Goal: Check status: Check status

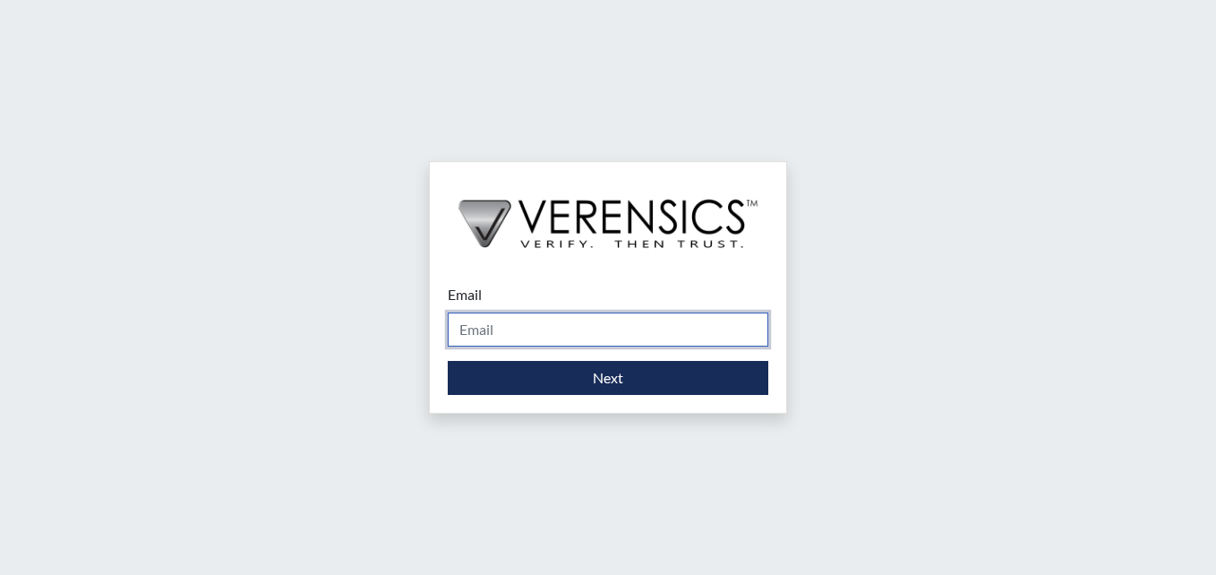
click at [490, 325] on input "Email" at bounding box center [608, 330] width 321 height 34
type input "[PERSON_NAME][EMAIL_ADDRESS][PERSON_NAME][DOMAIN_NAME]"
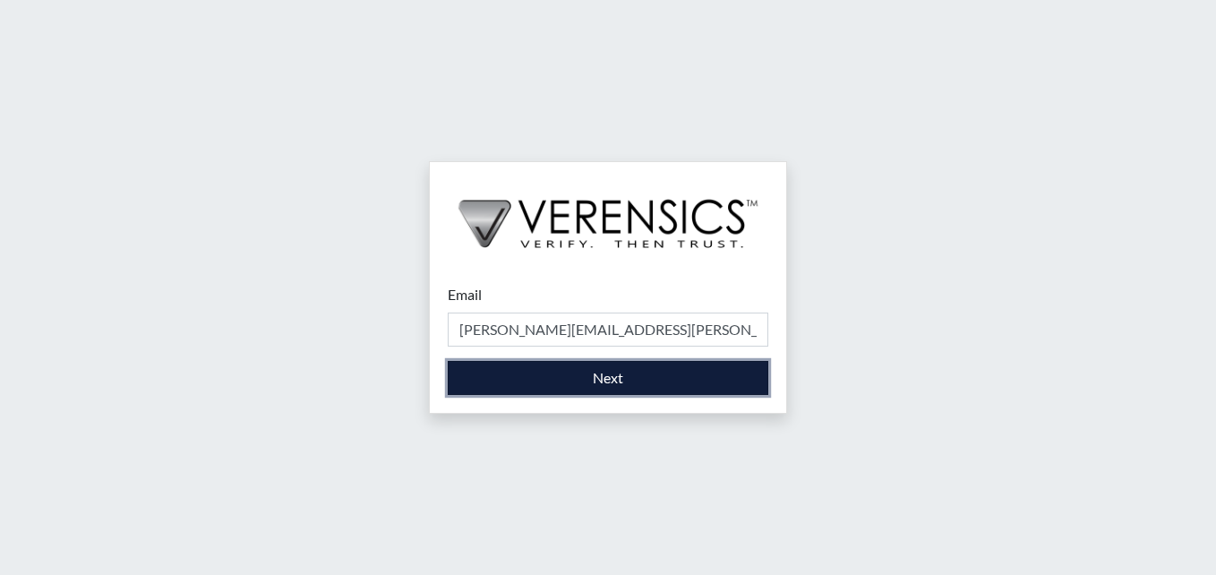
click at [596, 375] on button "Next" at bounding box center [608, 378] width 321 height 34
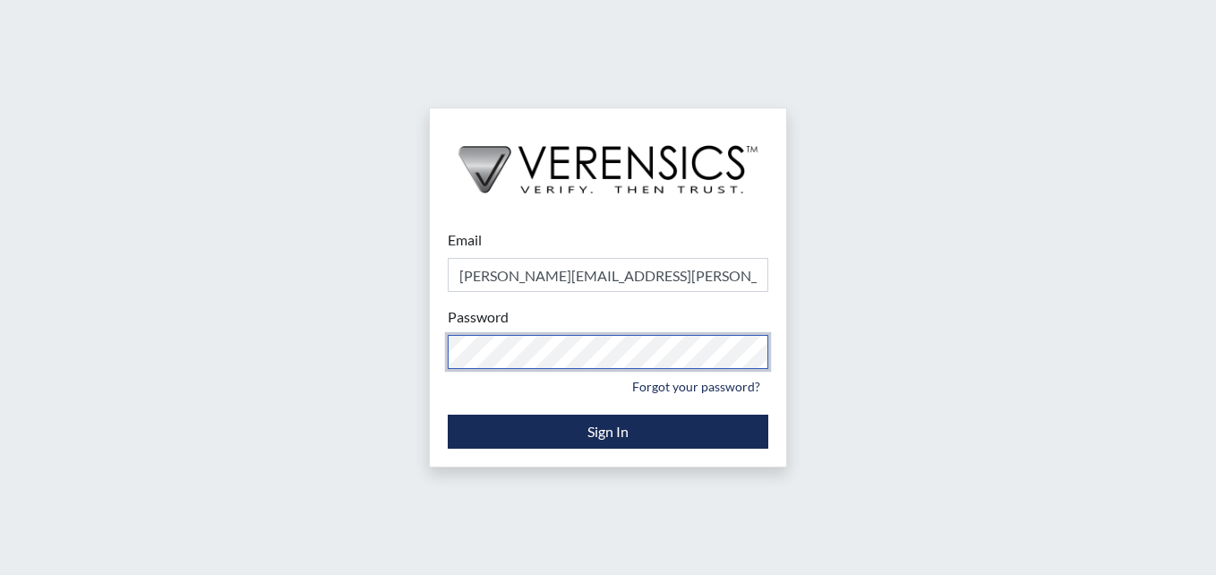
click at [279, 310] on div "Email [PERSON_NAME][EMAIL_ADDRESS][PERSON_NAME][DOMAIN_NAME] Please provide you…" at bounding box center [608, 287] width 1216 height 575
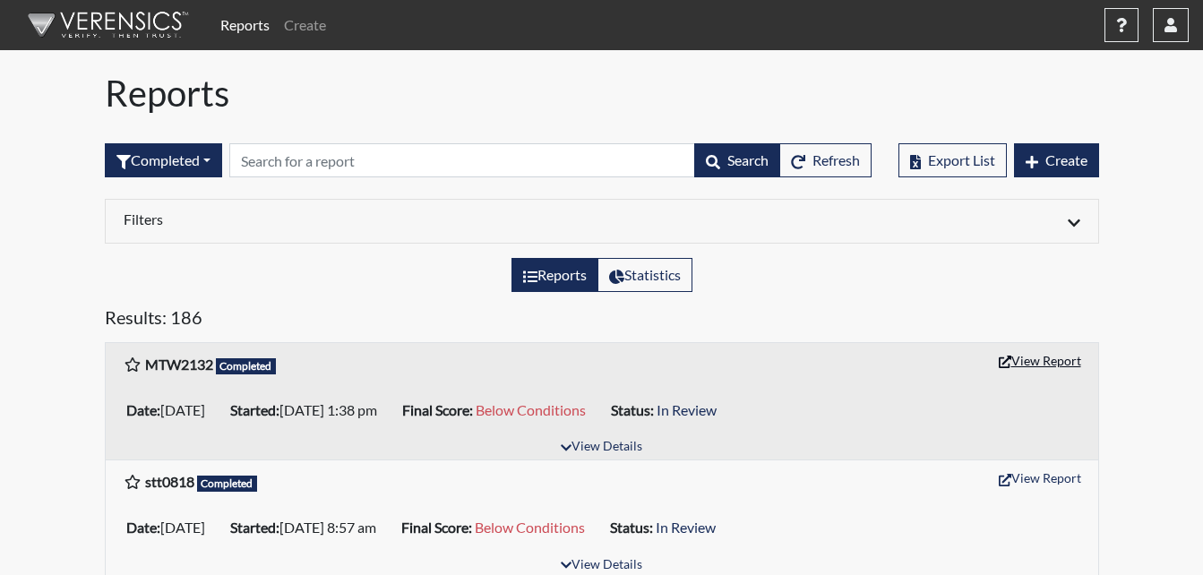
click at [1032, 350] on button "View Report" at bounding box center [1040, 361] width 99 height 28
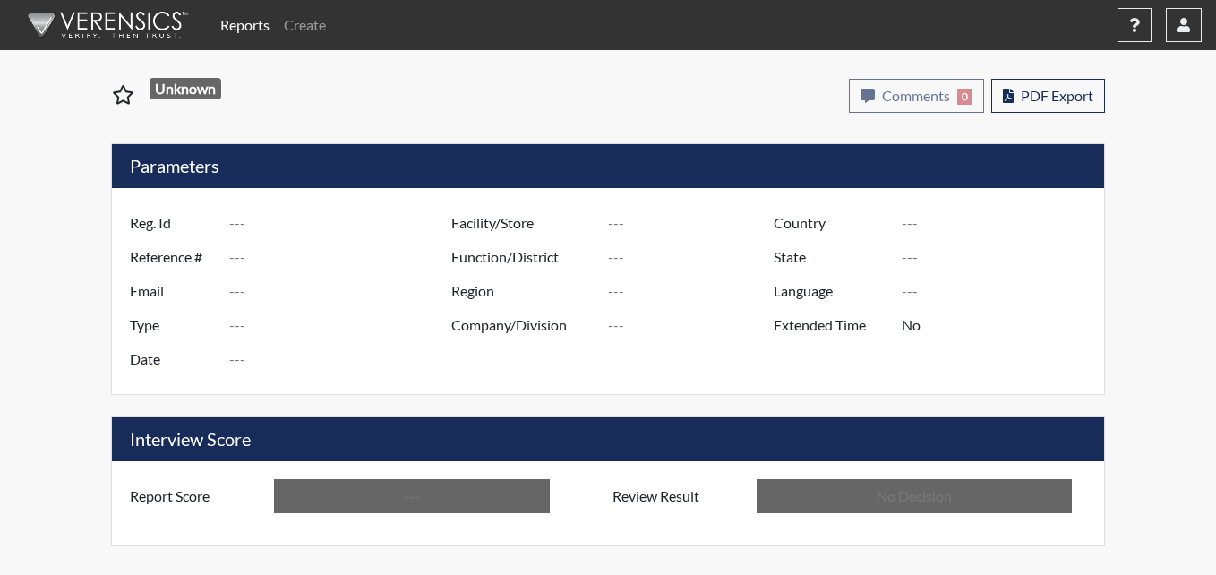
type input "MTW2132"
type input "51102"
type input "---"
type input "Corrections Pre-Employment"
type input "Sep 4, 2025"
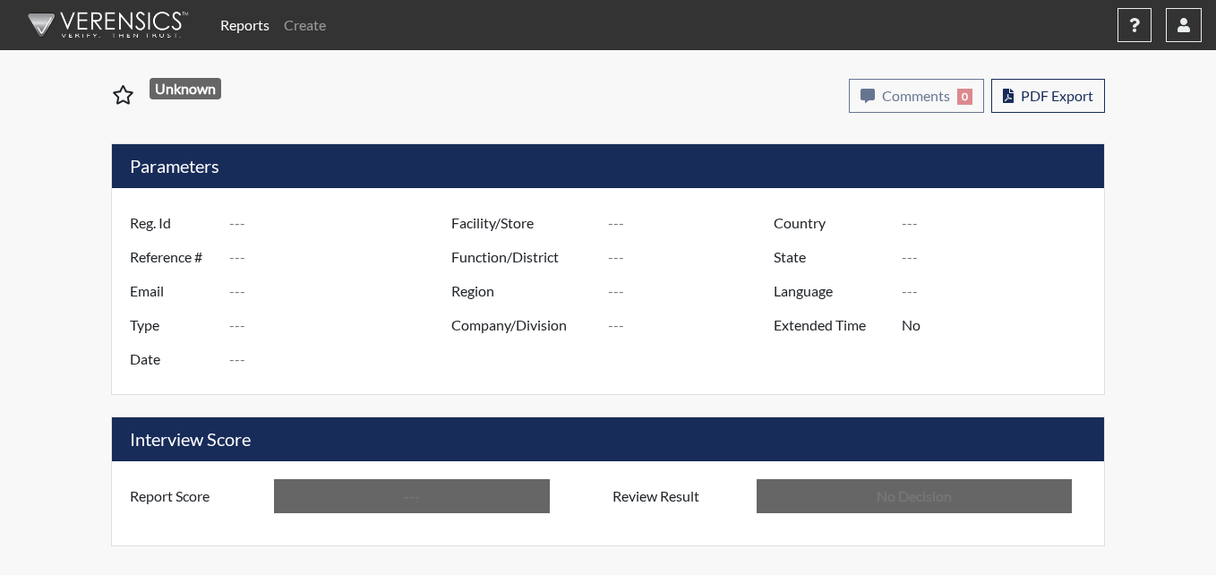
type input "Metro Re-Entry Facility"
type input "[GEOGRAPHIC_DATA]"
type input "[US_STATE]"
type input "English"
type input "Below Conditions"
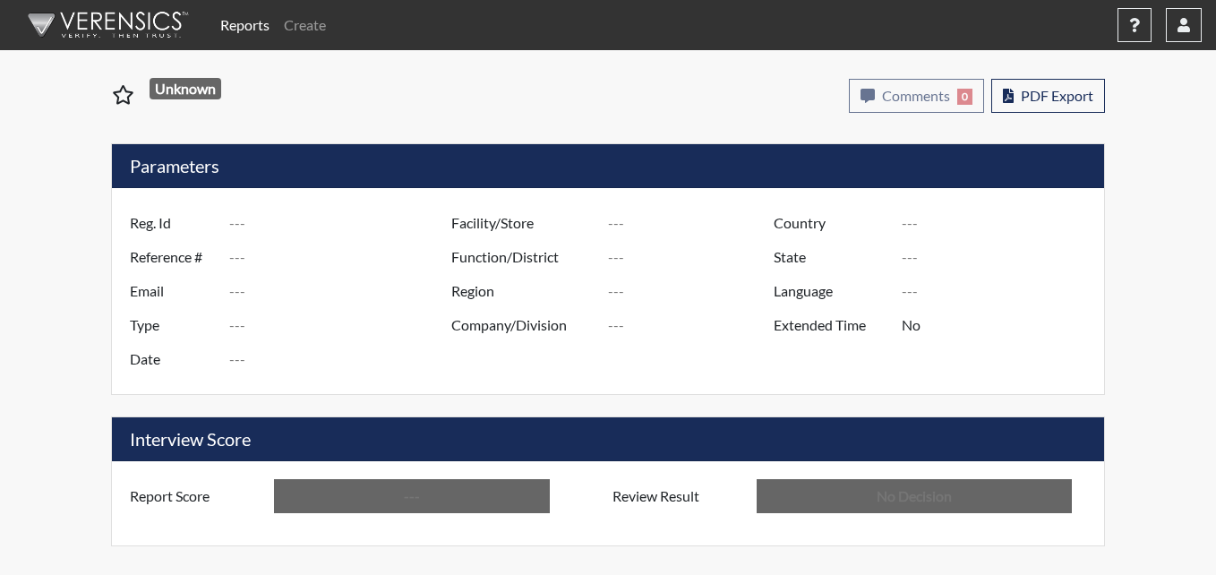
type input "In Review"
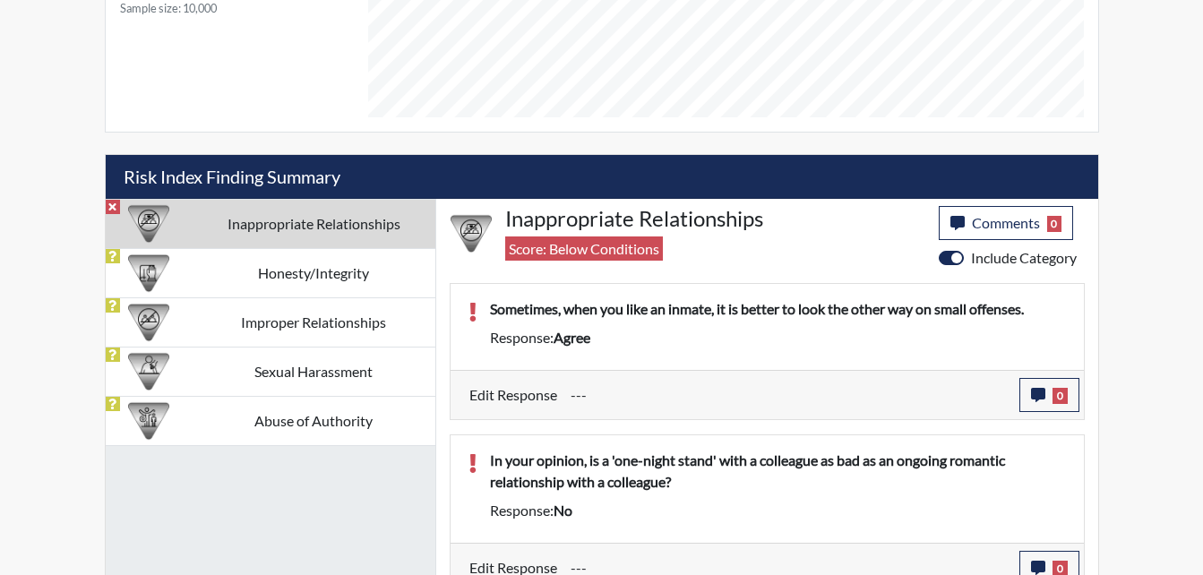
scroll to position [949, 0]
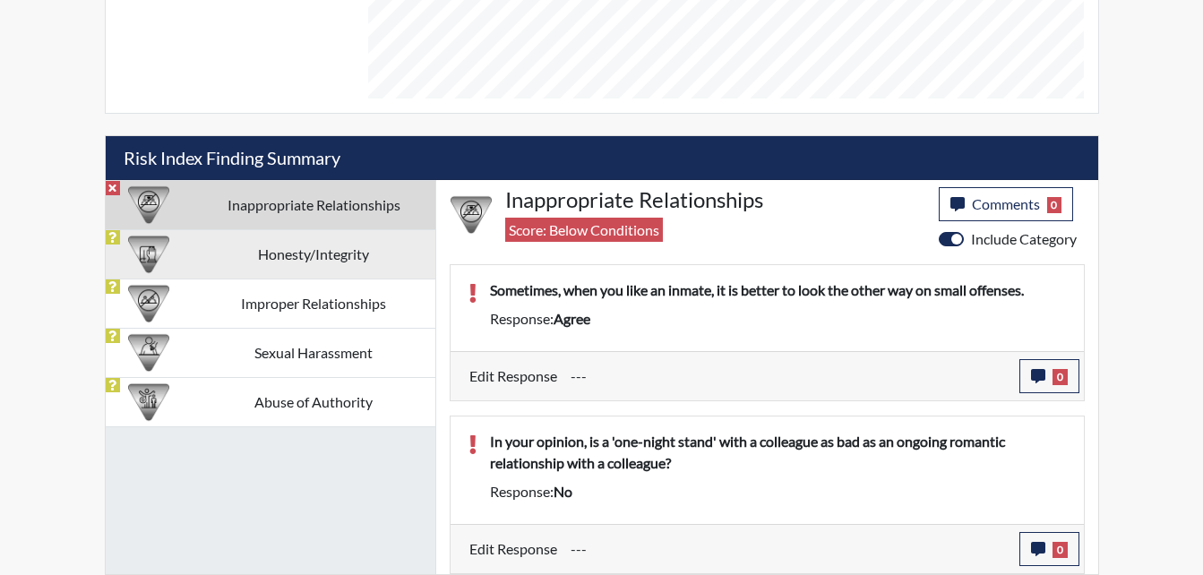
click at [319, 258] on td "Honesty/Integrity" at bounding box center [314, 253] width 243 height 49
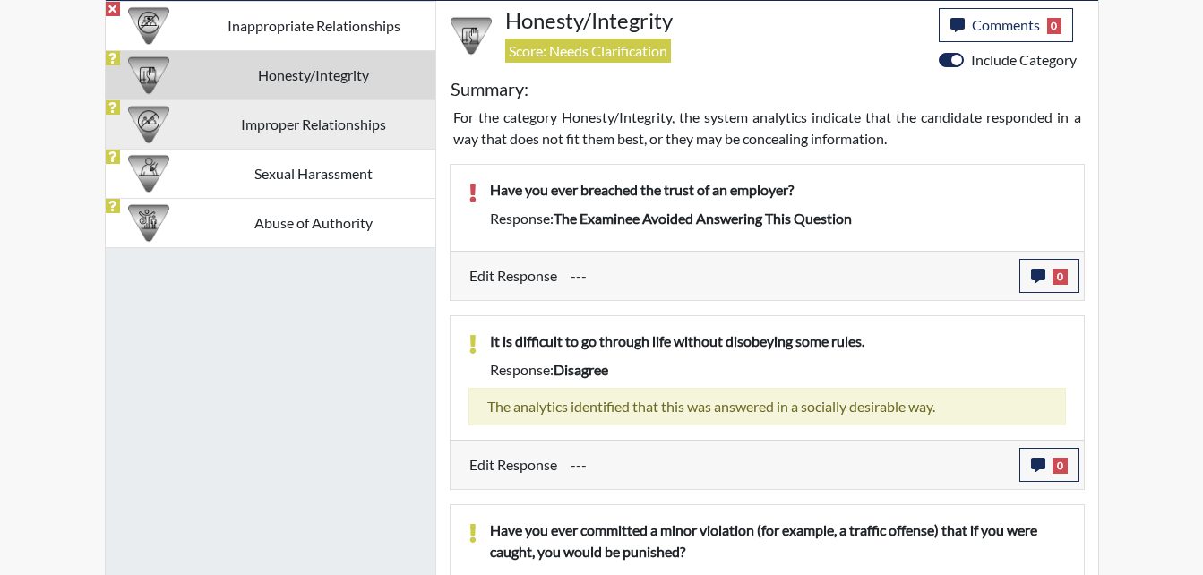
click at [319, 134] on td "Improper Relationships" at bounding box center [314, 123] width 243 height 49
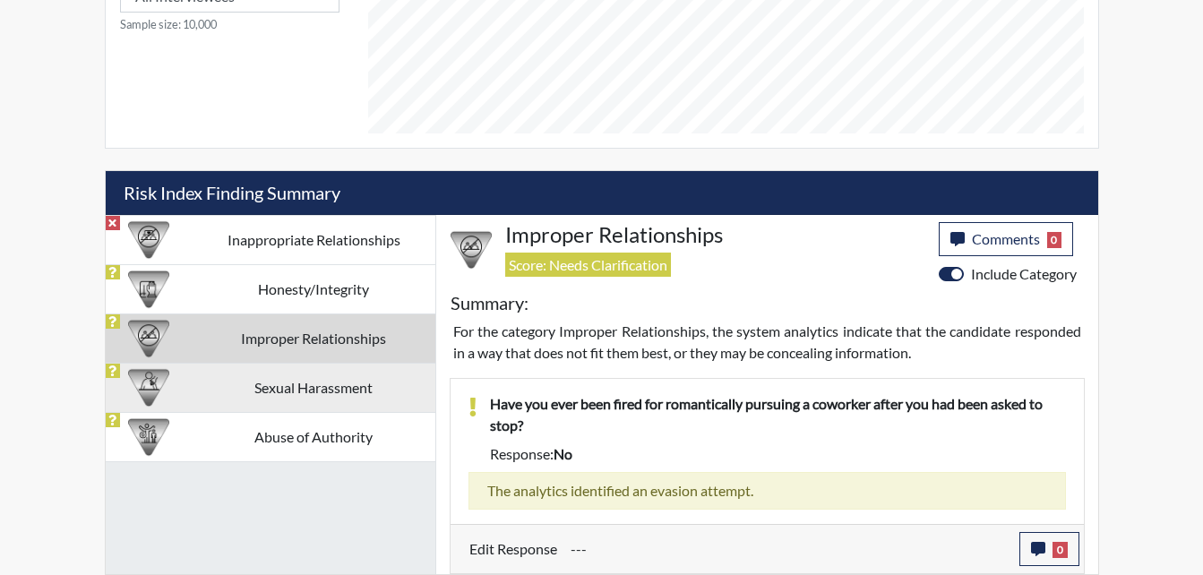
click at [340, 401] on td "Sexual Harassment" at bounding box center [314, 387] width 243 height 49
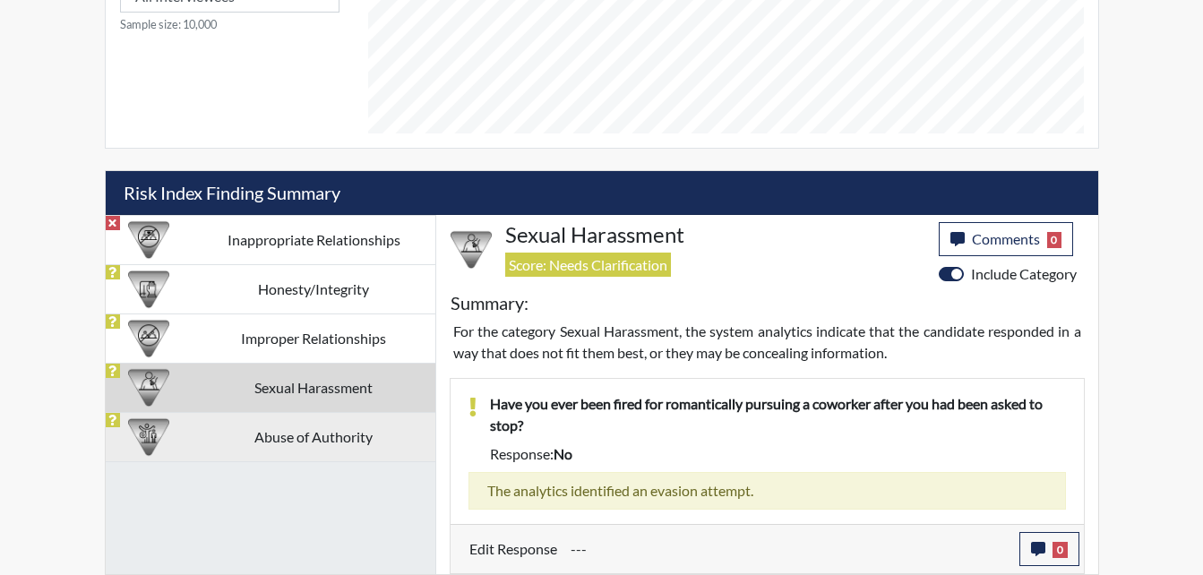
click at [337, 443] on td "Abuse of Authority" at bounding box center [314, 436] width 243 height 49
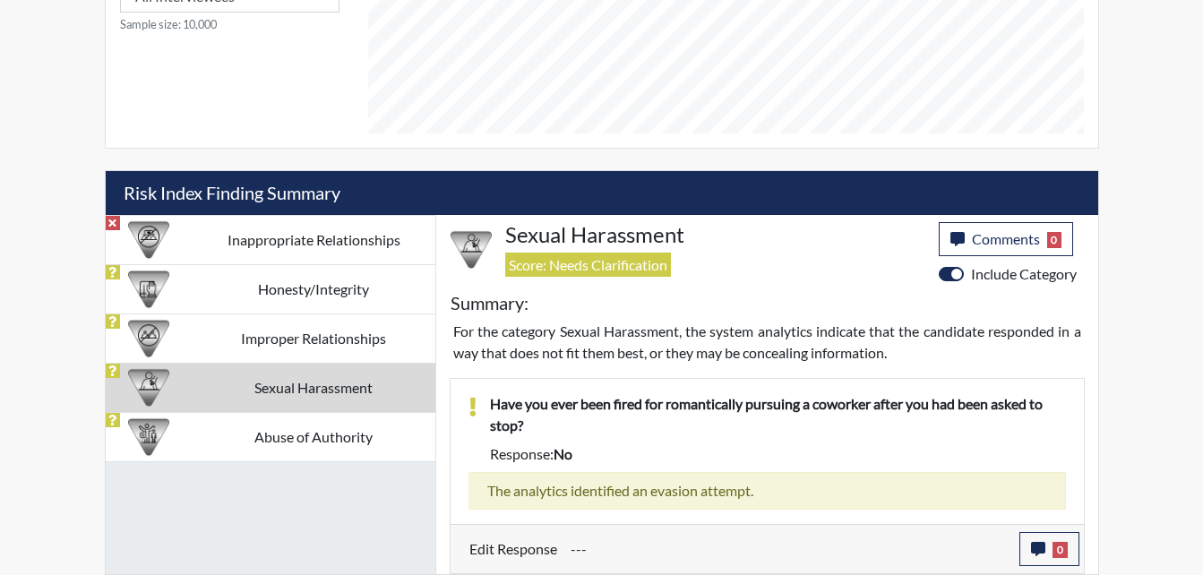
scroll to position [1027, 0]
